Goal: Task Accomplishment & Management: Manage account settings

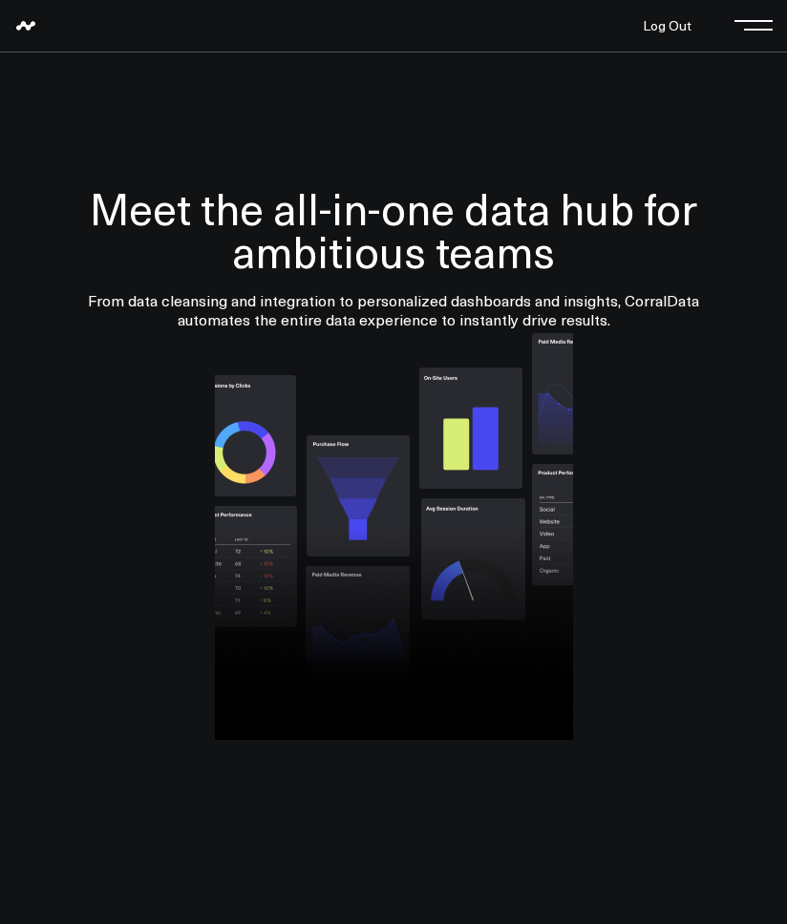
click at [23, 268] on h1 "Meet the all-in-one data hub for ambitious teams" at bounding box center [393, 229] width 749 height 86
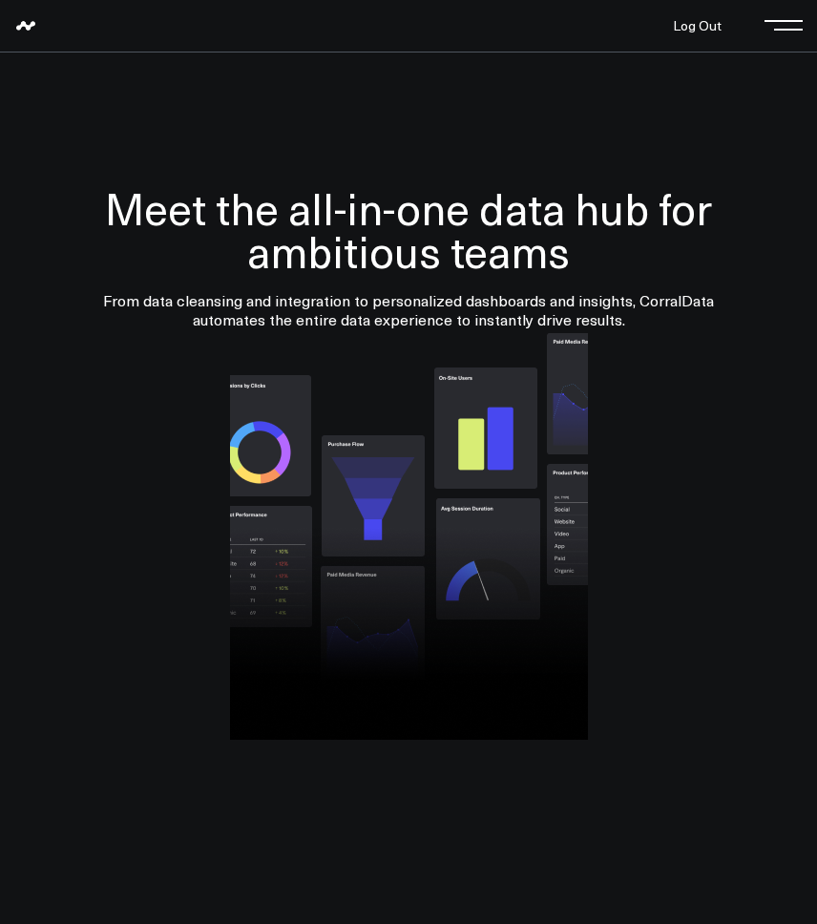
click at [50, 583] on div at bounding box center [408, 534] width 779 height 411
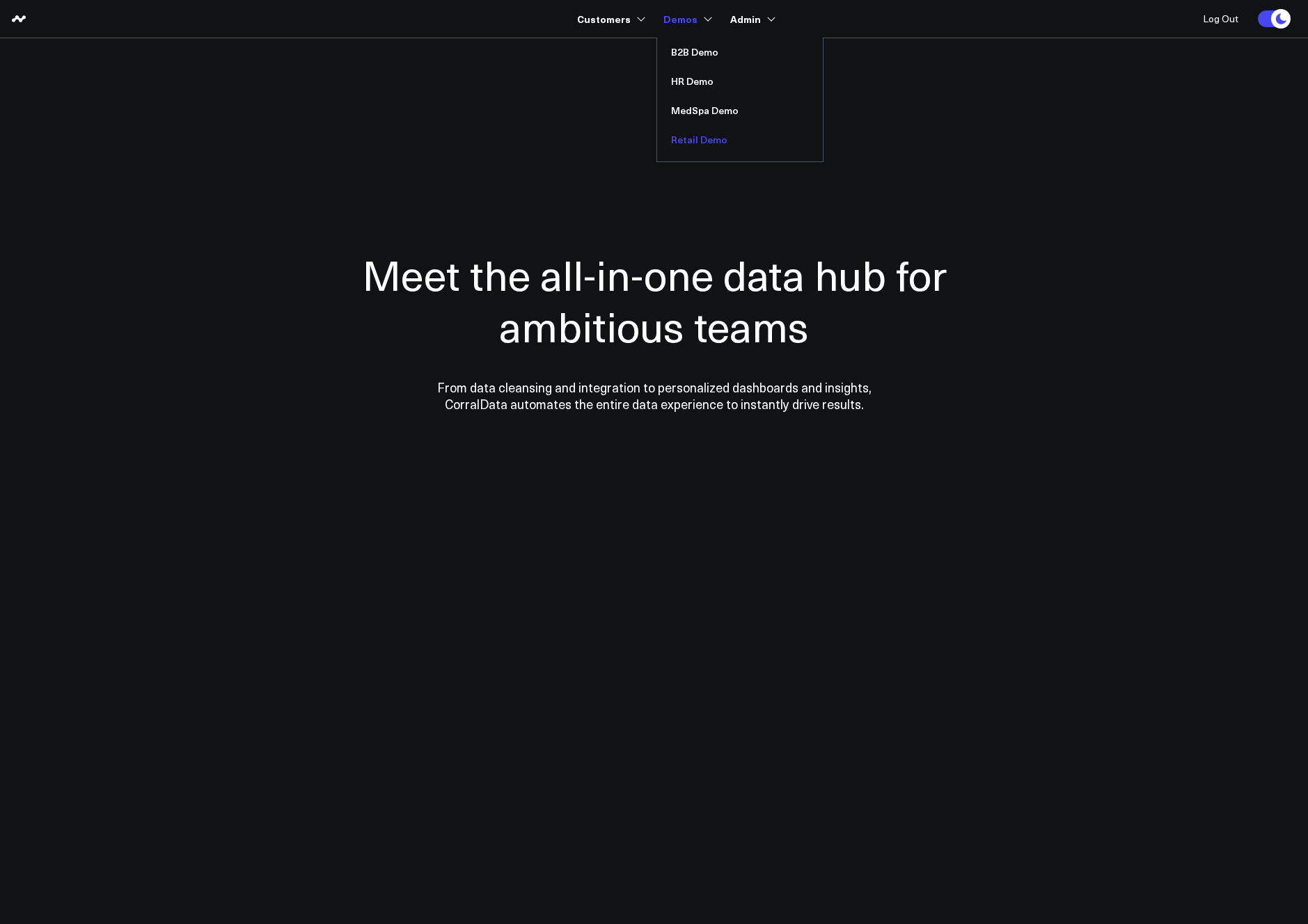
click at [573, 143] on link "Retail Demo" at bounding box center [739, 140] width 166 height 29
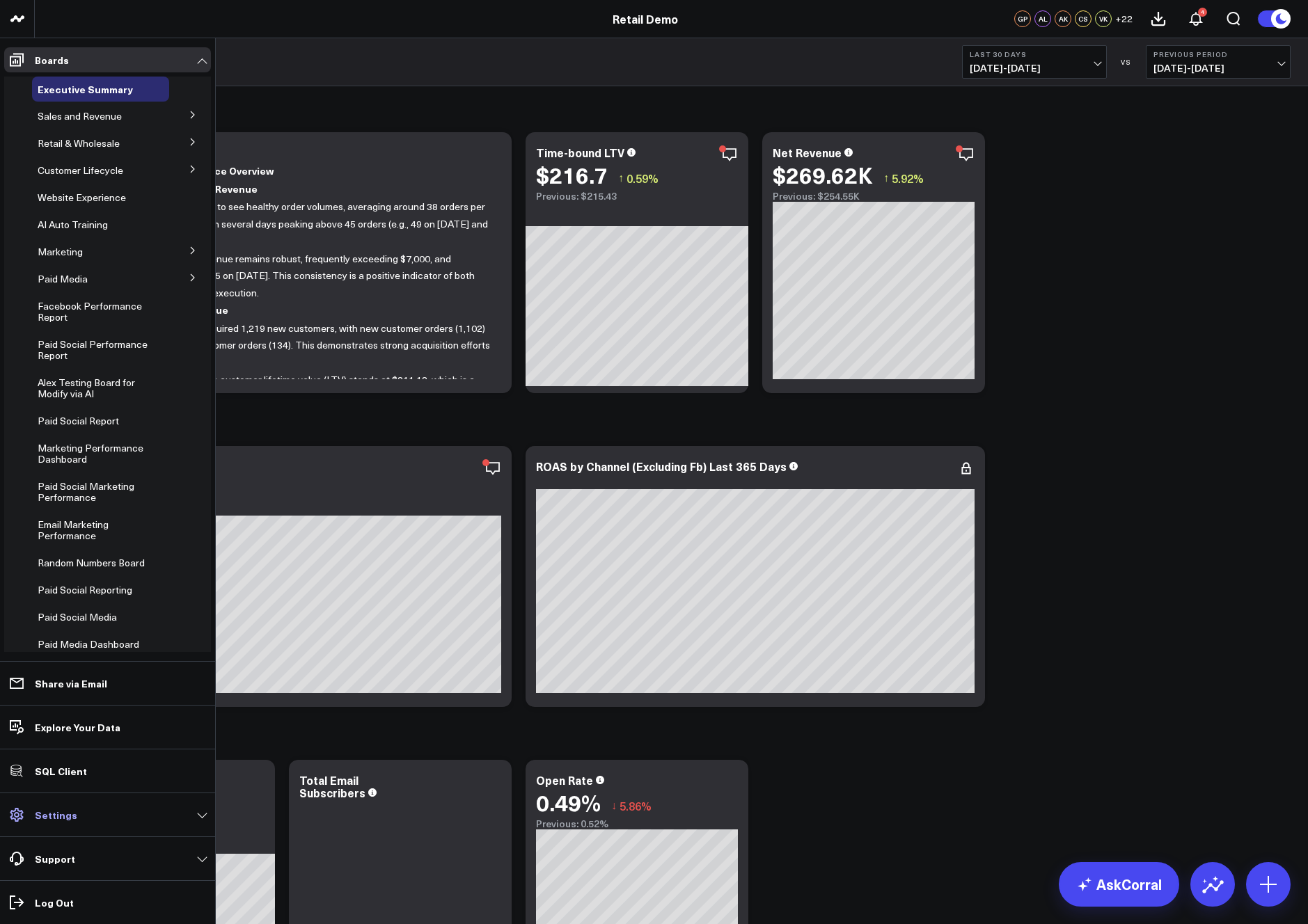
click at [90, 816] on link "Settings" at bounding box center [108, 815] width 207 height 25
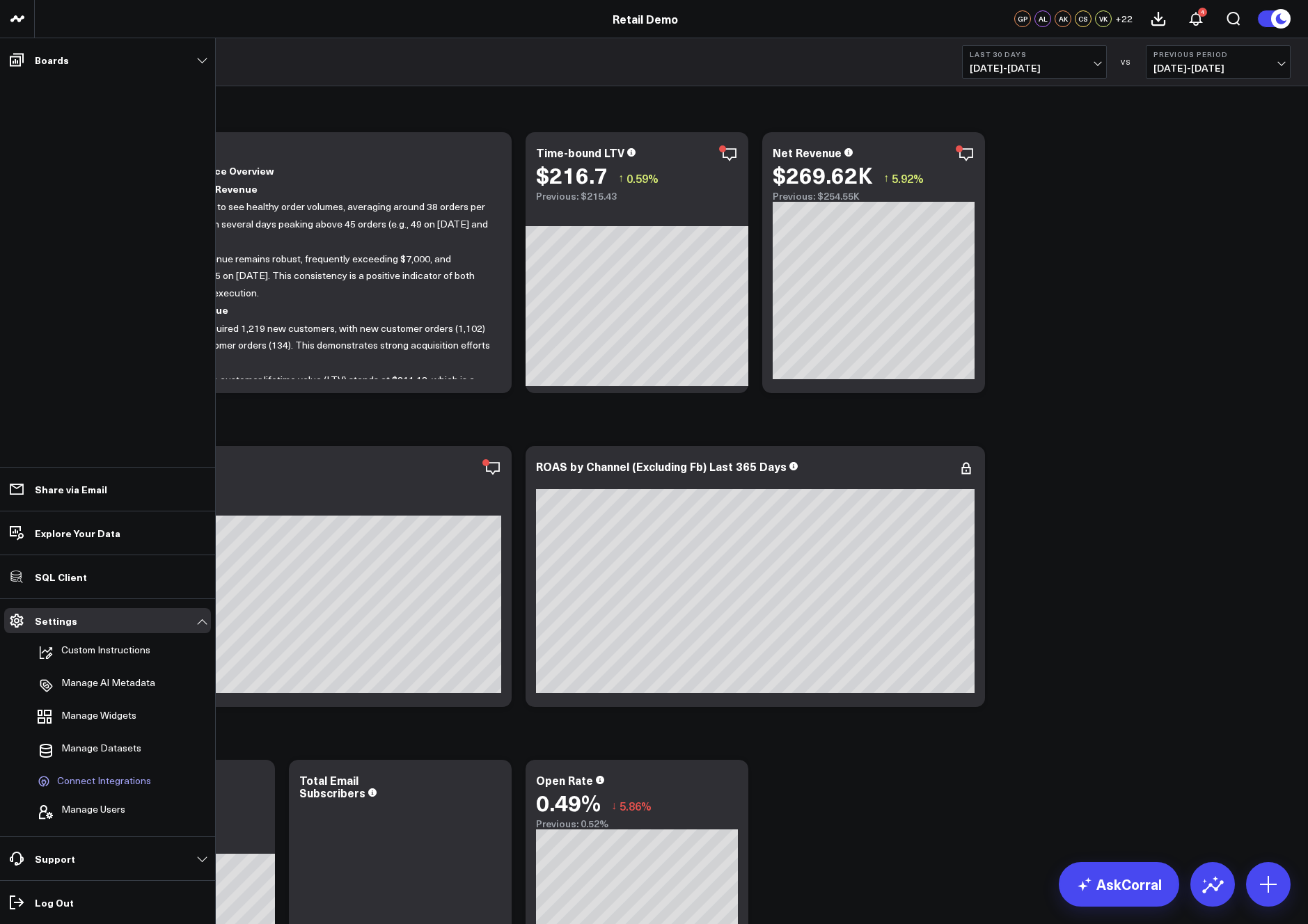
click at [97, 776] on span "Connect Integrations" at bounding box center [104, 781] width 94 height 12
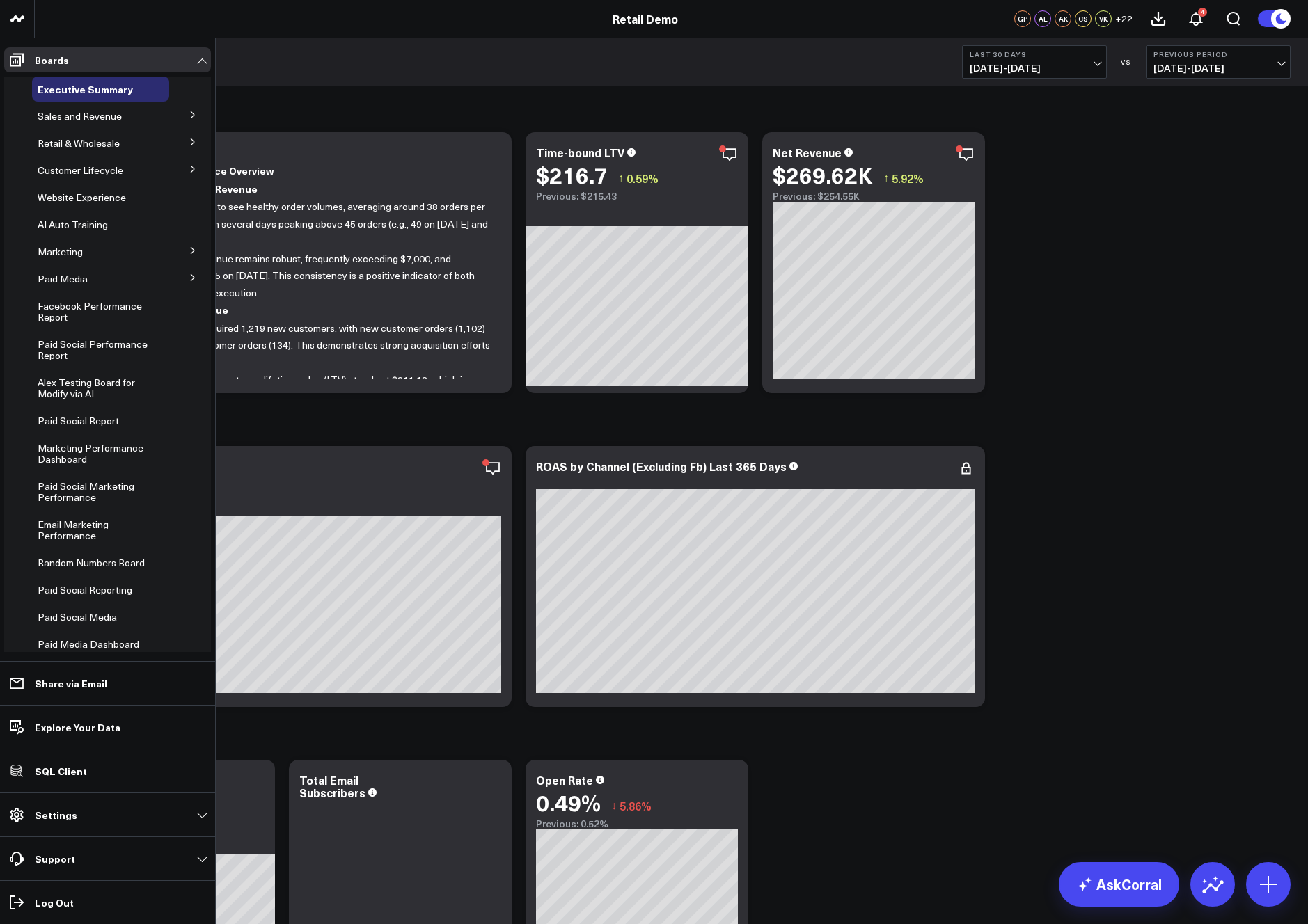
click at [69, 817] on p "Settings" at bounding box center [56, 815] width 42 height 11
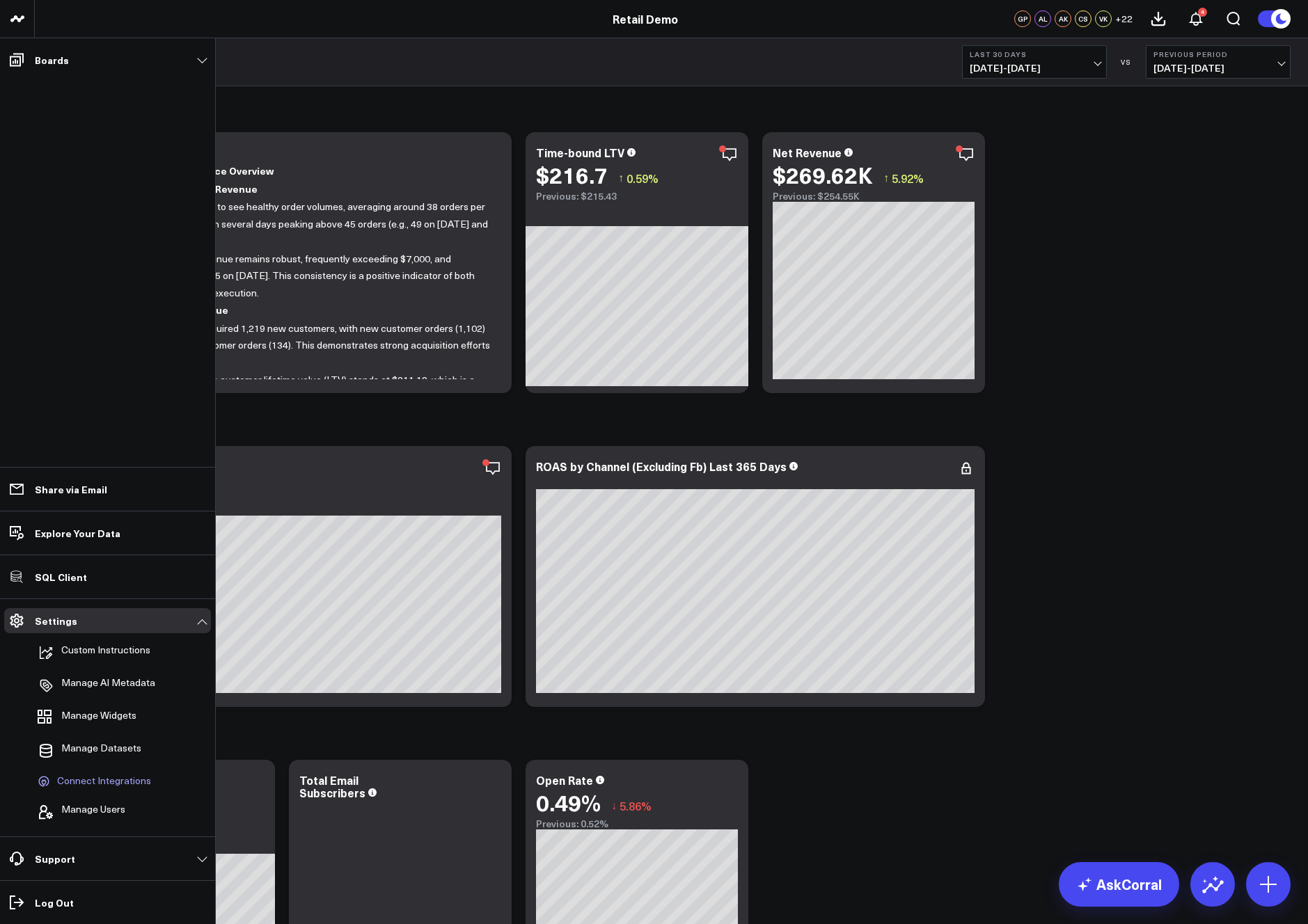
scroll to position [1, 0]
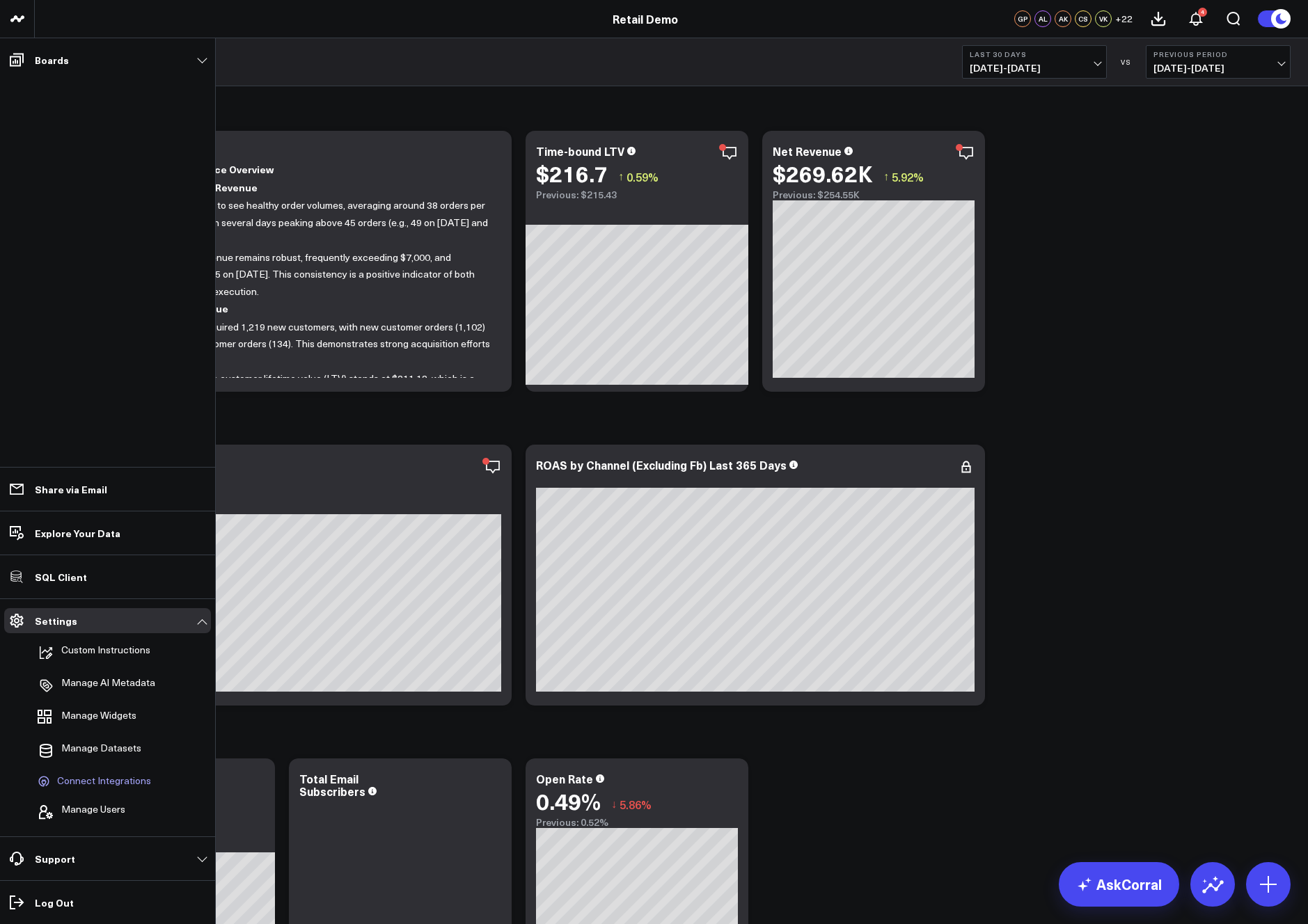
click at [104, 781] on span "Connect Integrations" at bounding box center [104, 781] width 94 height 12
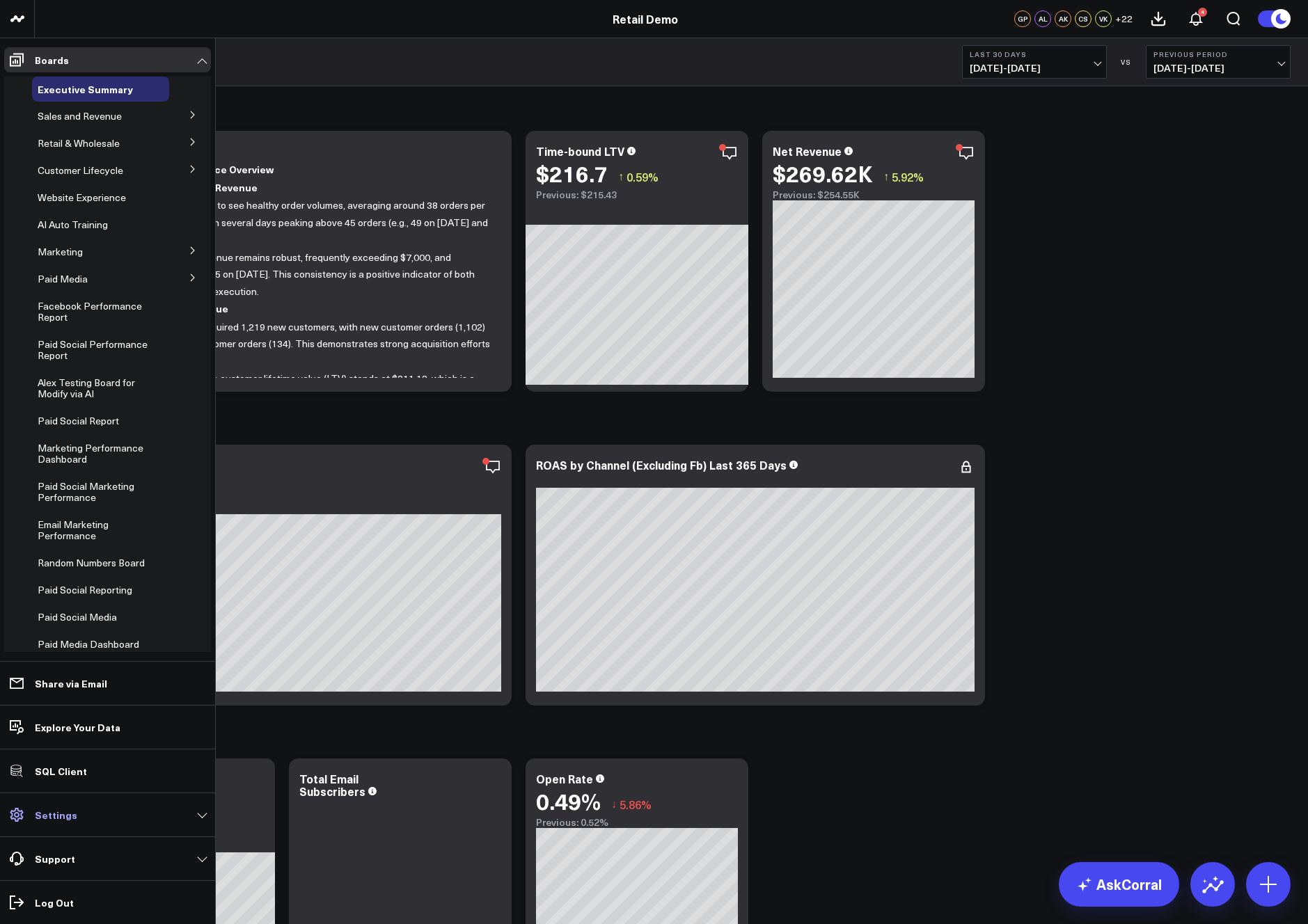
click at [86, 822] on link "Settings" at bounding box center [108, 815] width 207 height 25
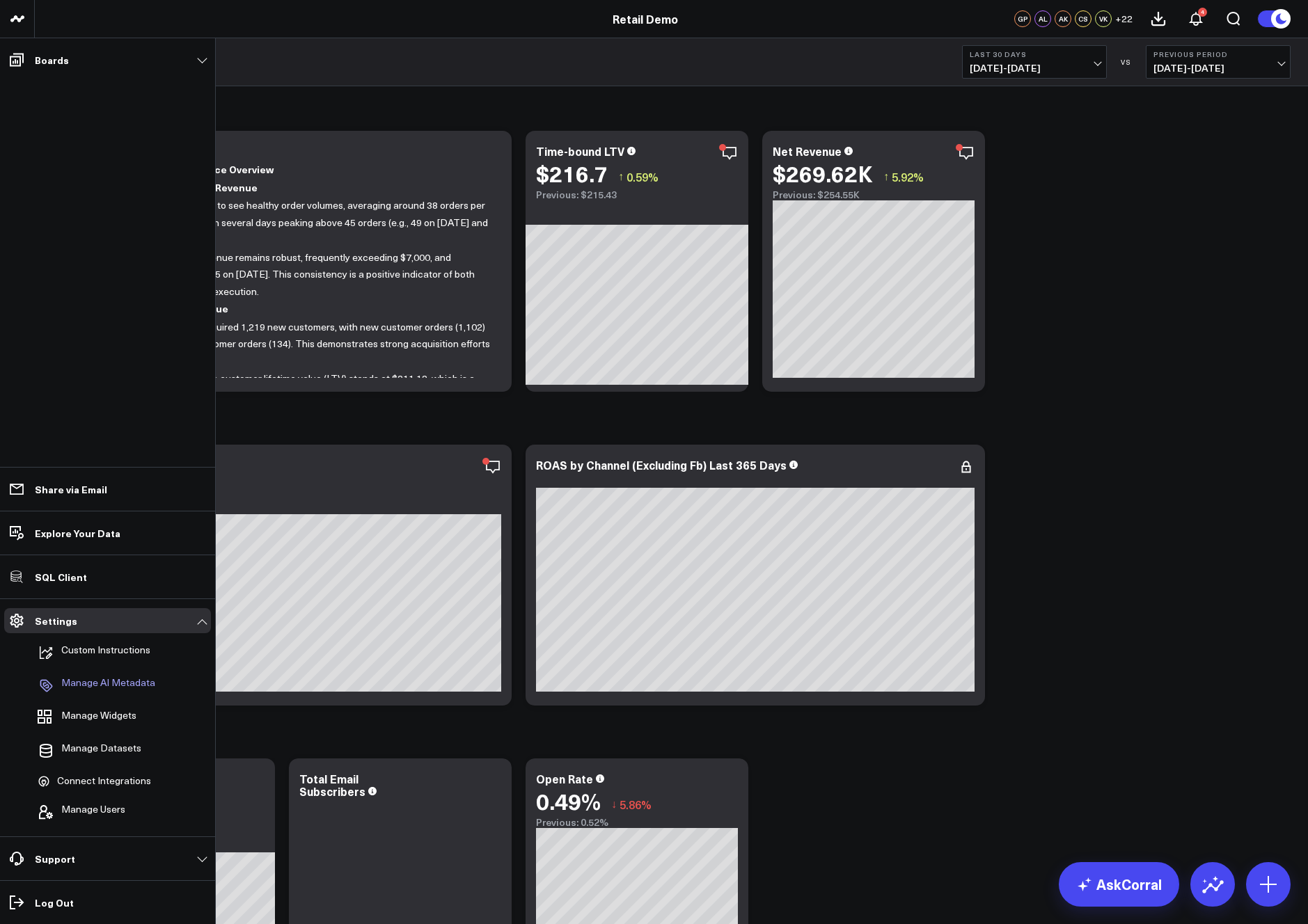
click at [109, 686] on p "Manage AI Metadata" at bounding box center [108, 685] width 94 height 17
